Goal: Find specific page/section: Find specific page/section

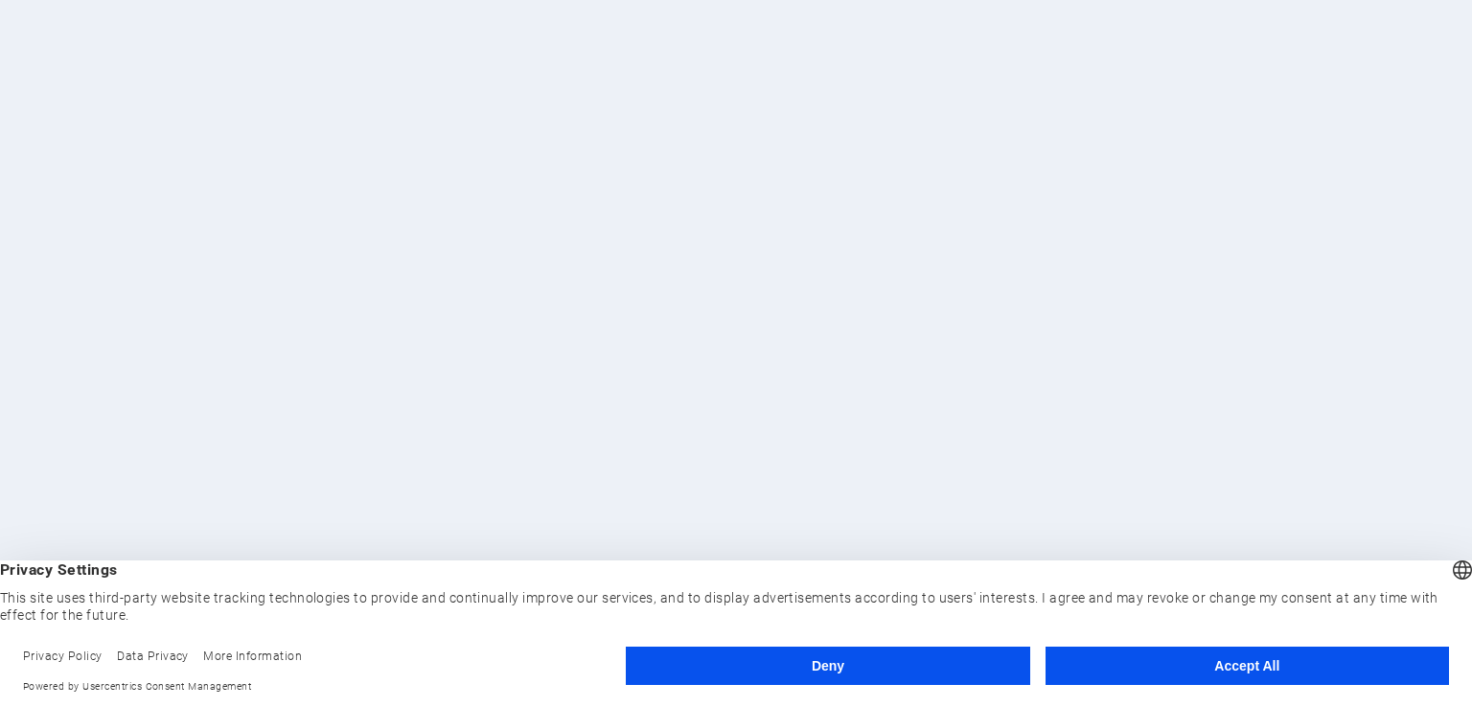
click at [1176, 673] on button "Accept All" at bounding box center [1248, 666] width 404 height 38
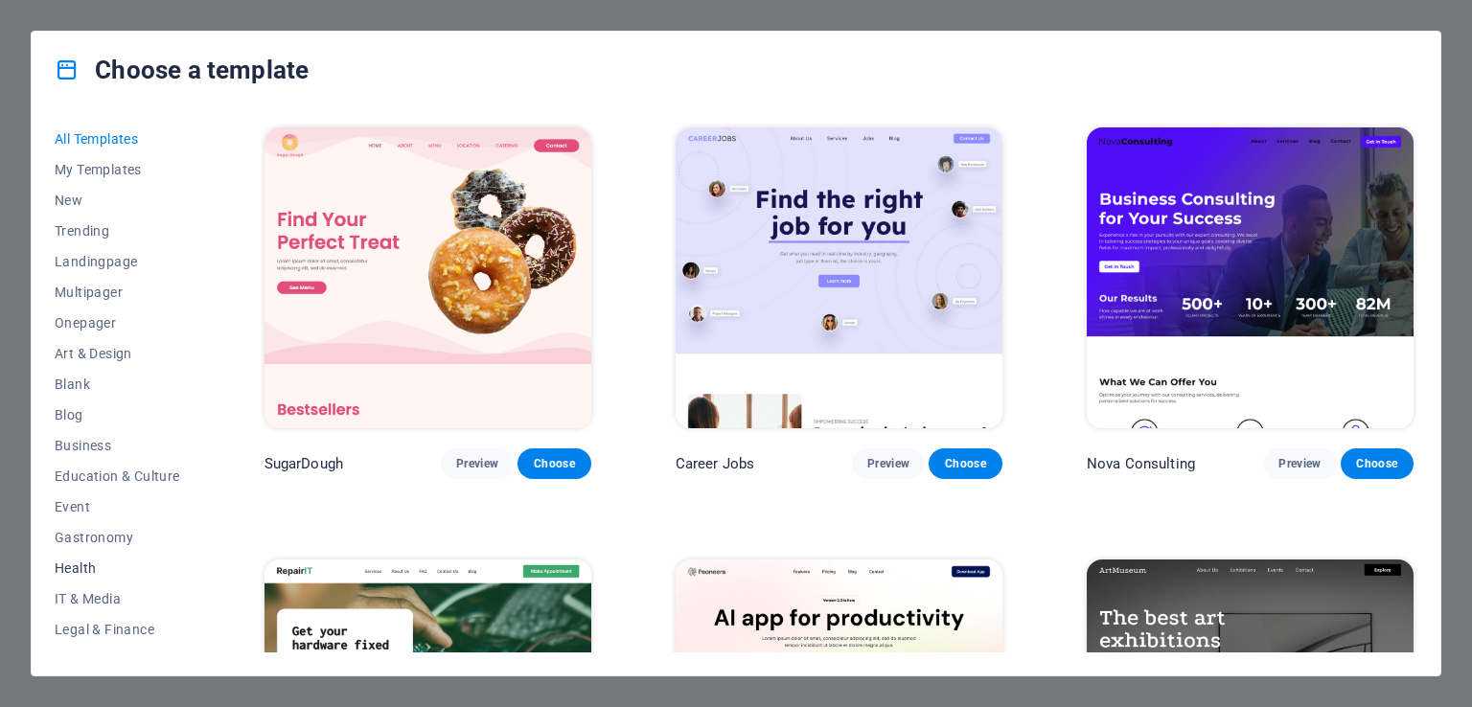
click at [101, 565] on span "Health" at bounding box center [118, 568] width 126 height 15
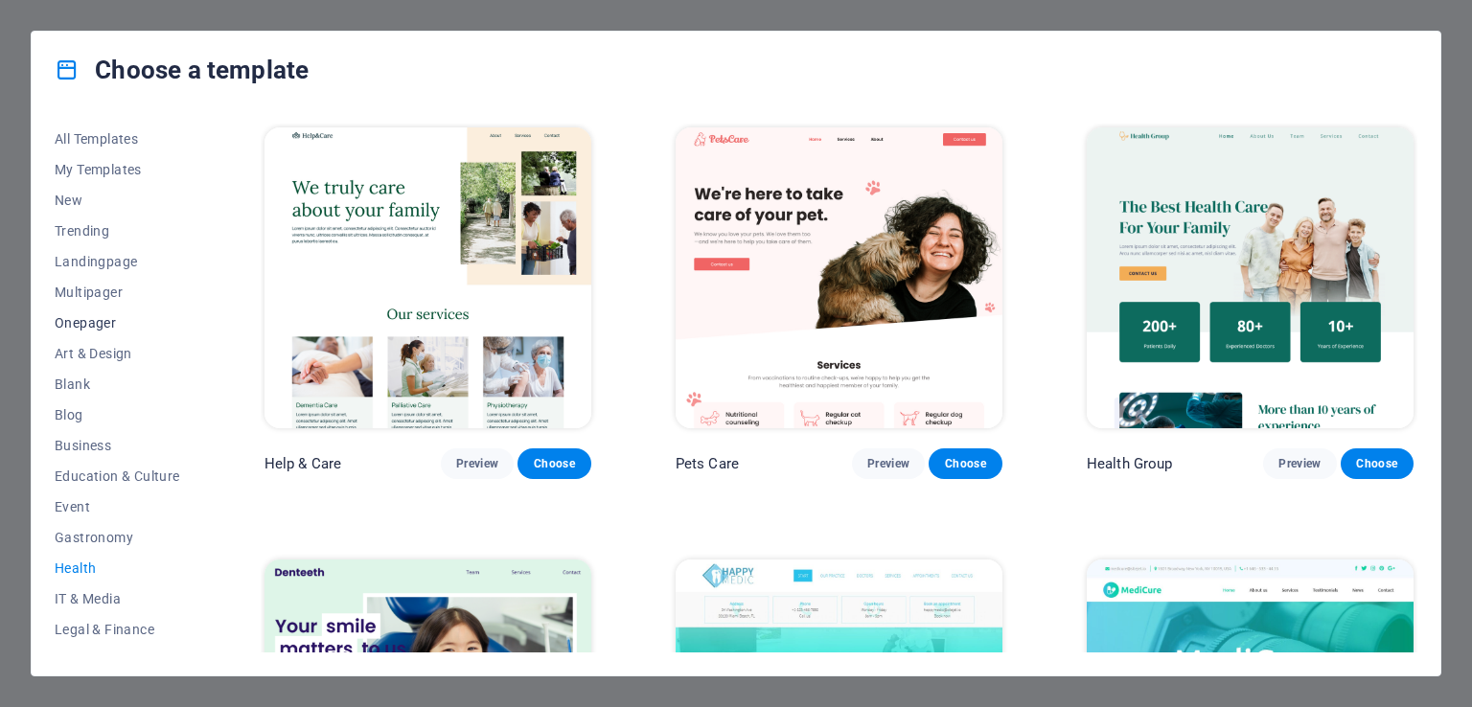
click at [99, 316] on span "Onepager" at bounding box center [118, 322] width 126 height 15
